Goal: Information Seeking & Learning: Find contact information

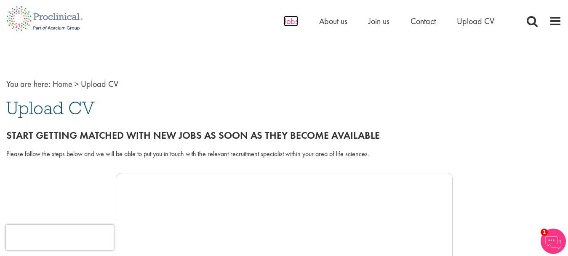
click at [284, 20] on span "Jobs" at bounding box center [291, 21] width 14 height 11
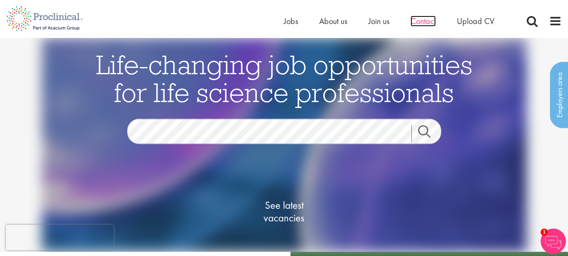
click at [428, 19] on span "Contact" at bounding box center [423, 21] width 25 height 11
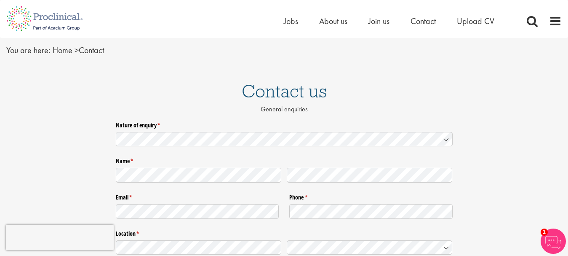
scroll to position [42, 0]
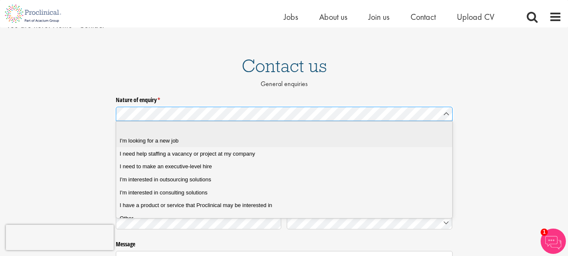
click at [161, 139] on span "I'm looking for a new job" at bounding box center [149, 141] width 59 height 8
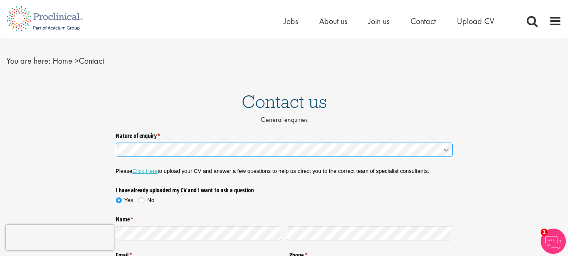
scroll to position [0, 0]
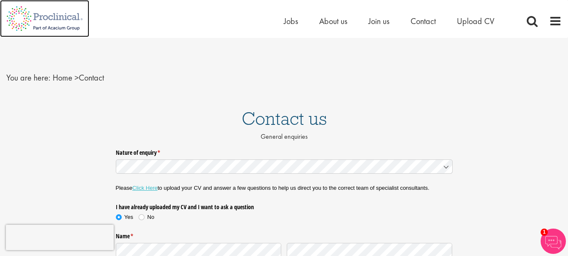
click at [53, 13] on img at bounding box center [44, 18] width 89 height 37
